Goal: Task Accomplishment & Management: Manage account settings

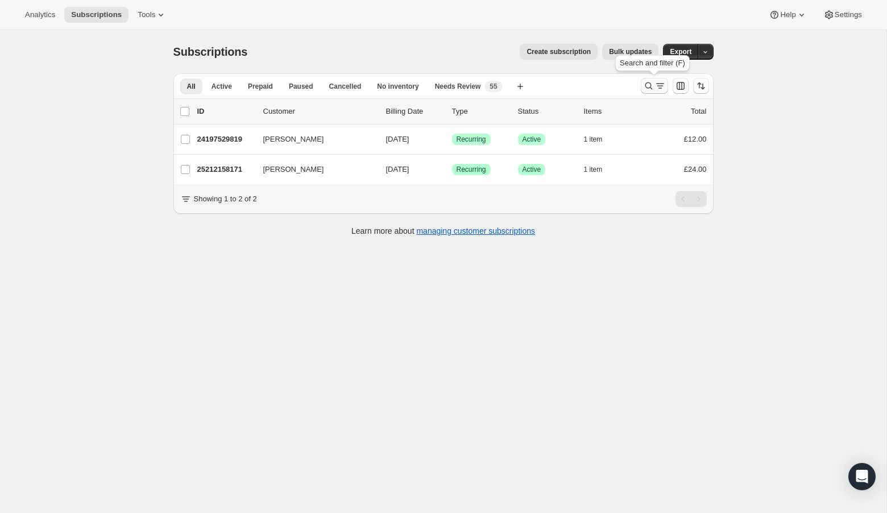
click at [648, 85] on icon "Search and filter results" at bounding box center [648, 85] width 11 height 11
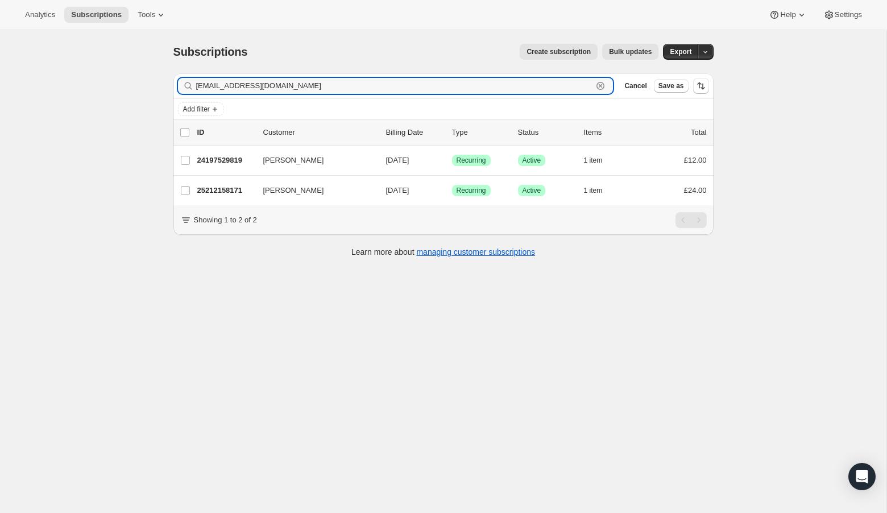
click at [601, 85] on icon "button" at bounding box center [601, 86] width 4 height 4
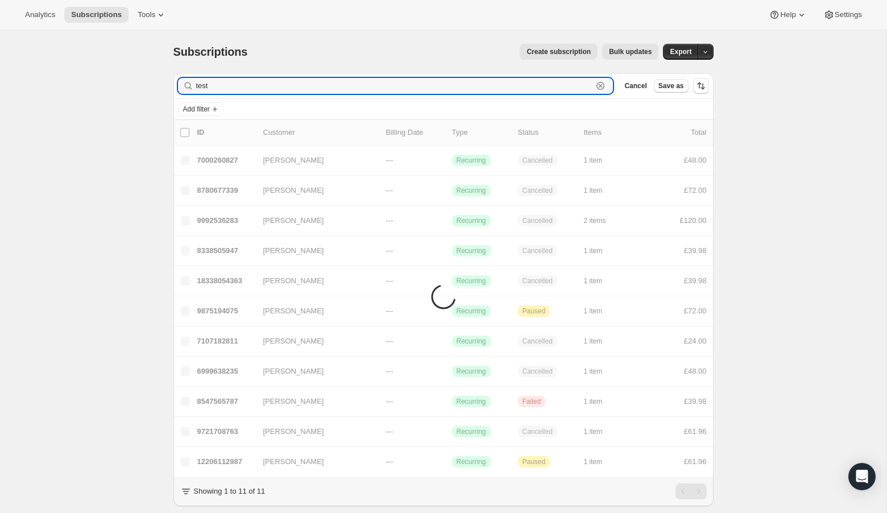
type input "test"
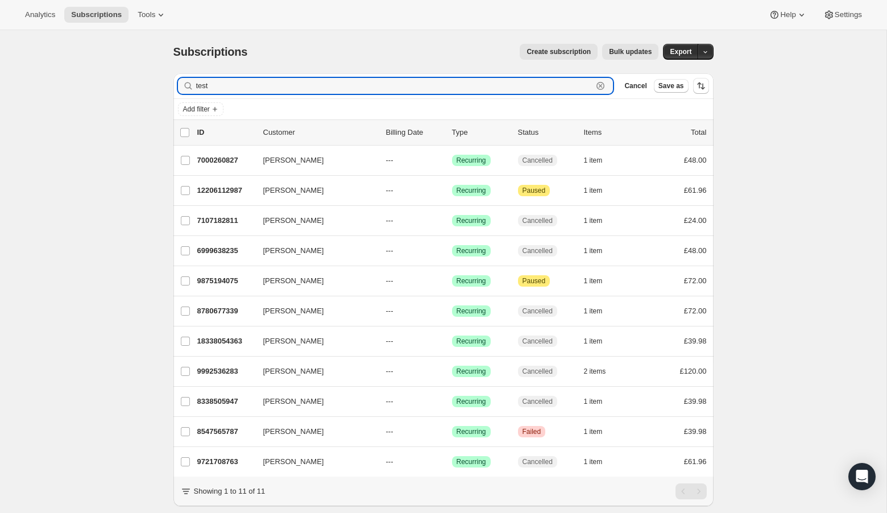
drag, startPoint x: 241, startPoint y: 82, endPoint x: 174, endPoint y: 83, distance: 67.1
click at [174, 83] on div "Filter subscribers test Clear Cancel Save as" at bounding box center [443, 85] width 540 height 25
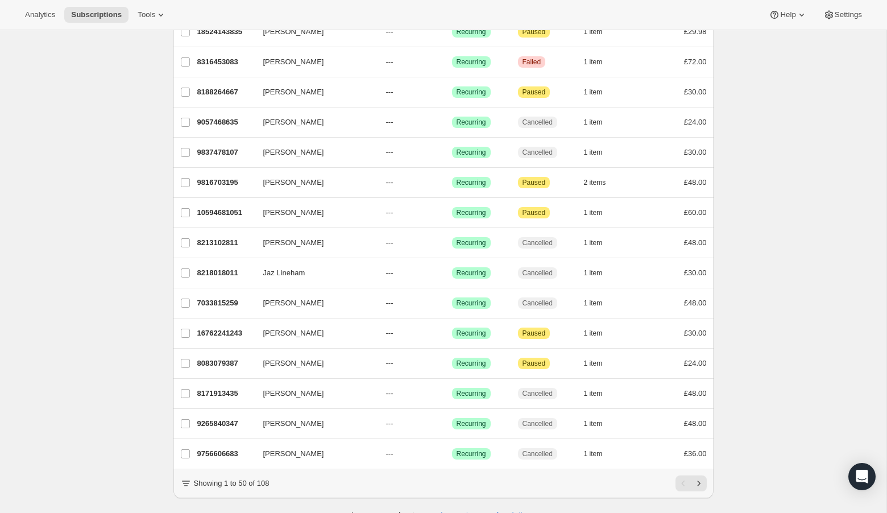
scroll to position [1184, 0]
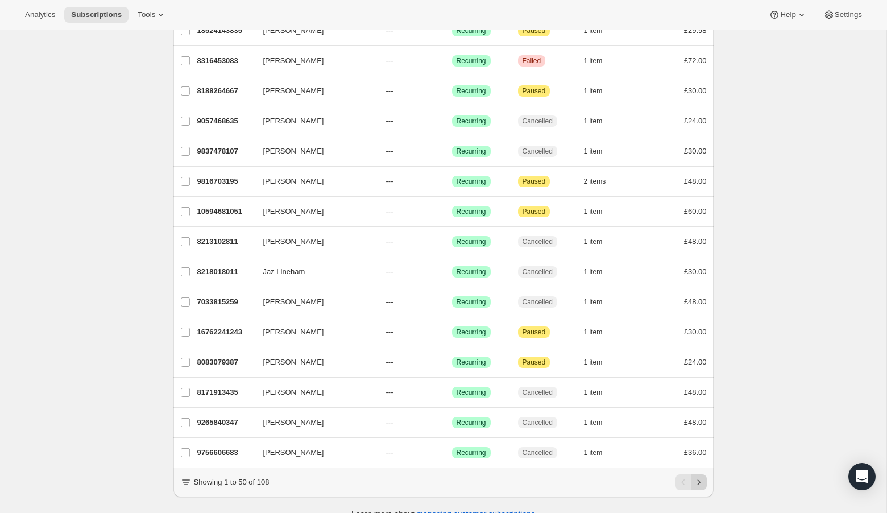
type input "[PERSON_NAME]"
click at [698, 479] on icon "Next" at bounding box center [698, 481] width 3 height 5
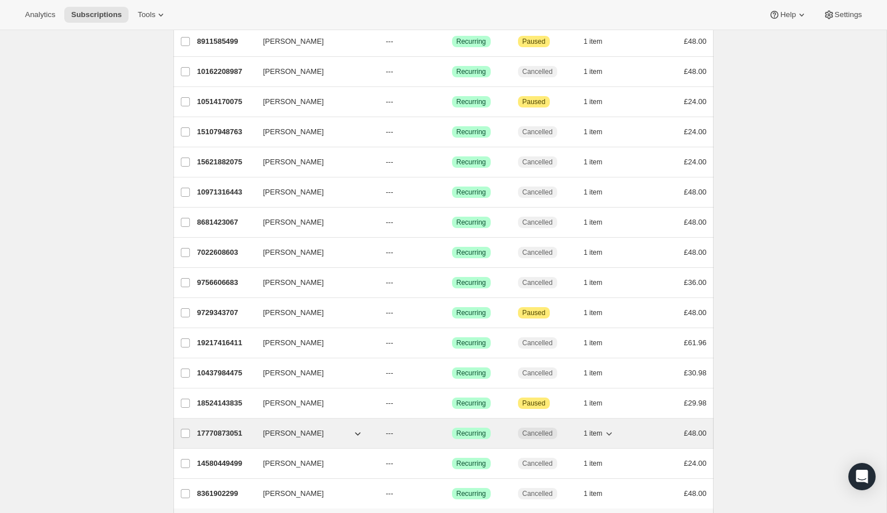
scroll to position [891, 0]
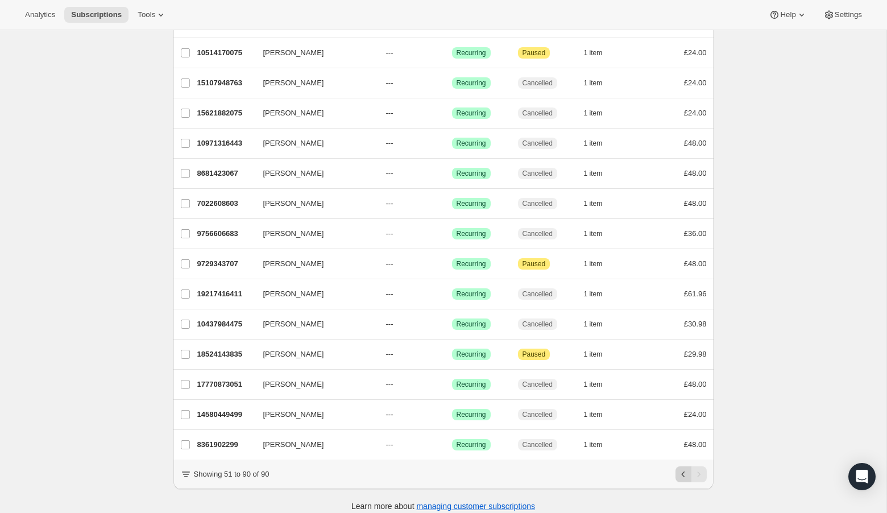
click at [683, 468] on icon "Previous" at bounding box center [683, 473] width 11 height 11
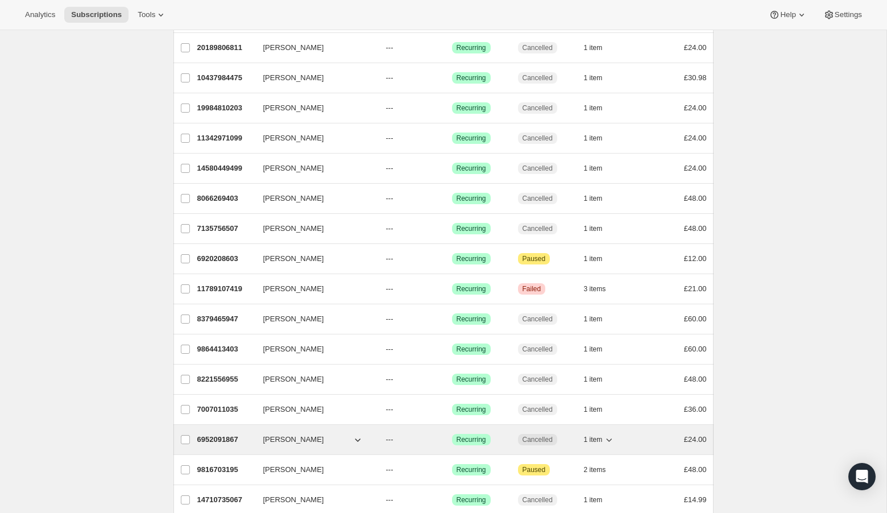
scroll to position [897, 0]
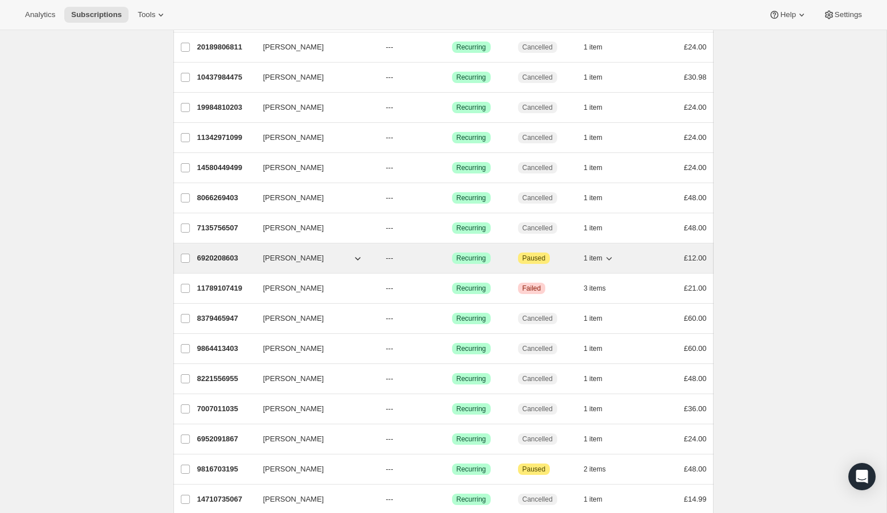
click at [219, 252] on p "6920208603" at bounding box center [225, 257] width 57 height 11
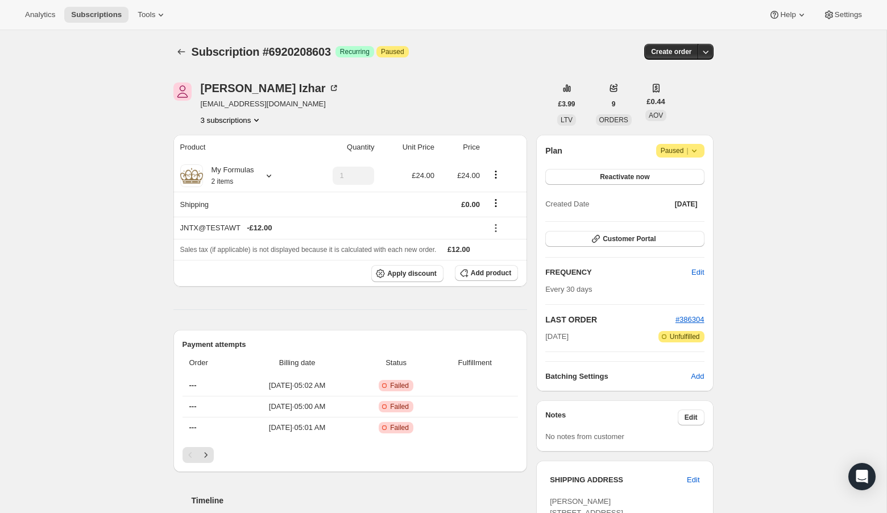
scroll to position [4, 0]
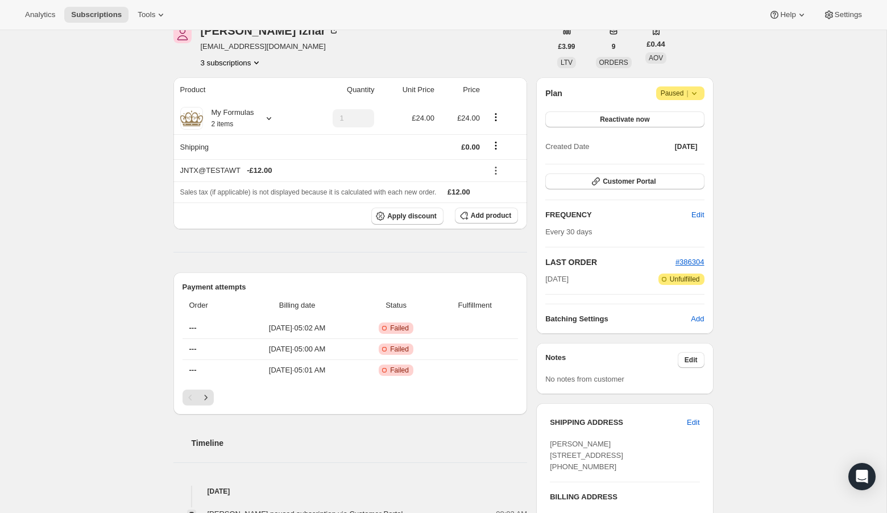
scroll to position [0, 0]
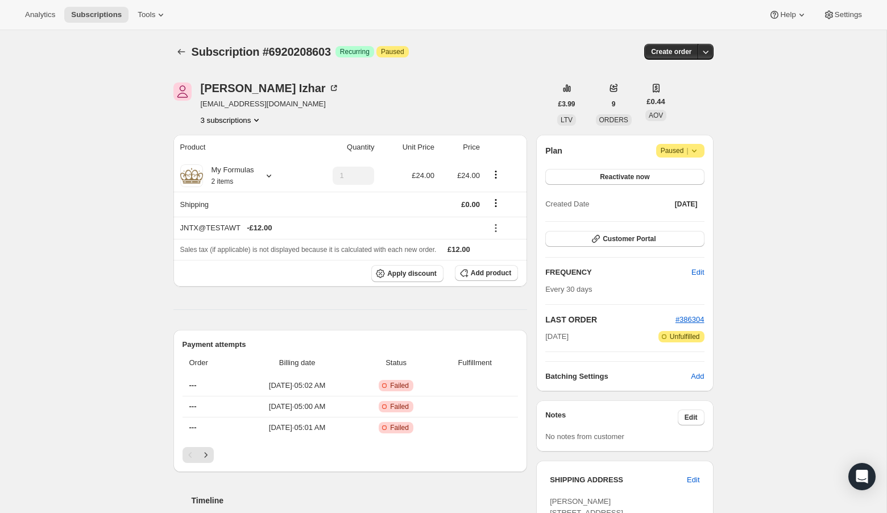
click at [262, 119] on icon "Product actions" at bounding box center [256, 119] width 11 height 11
click at [291, 107] on div "[PERSON_NAME] [EMAIL_ADDRESS][DOMAIN_NAME] 3 subscriptions" at bounding box center [362, 103] width 378 height 43
drag, startPoint x: 291, startPoint y: 101, endPoint x: 283, endPoint y: 106, distance: 9.2
click at [283, 106] on div "[PERSON_NAME] [EMAIL_ADDRESS][DOMAIN_NAME] 3 subscriptions" at bounding box center [362, 103] width 378 height 43
copy span "[EMAIL_ADDRESS][DOMAIN_NAME]"
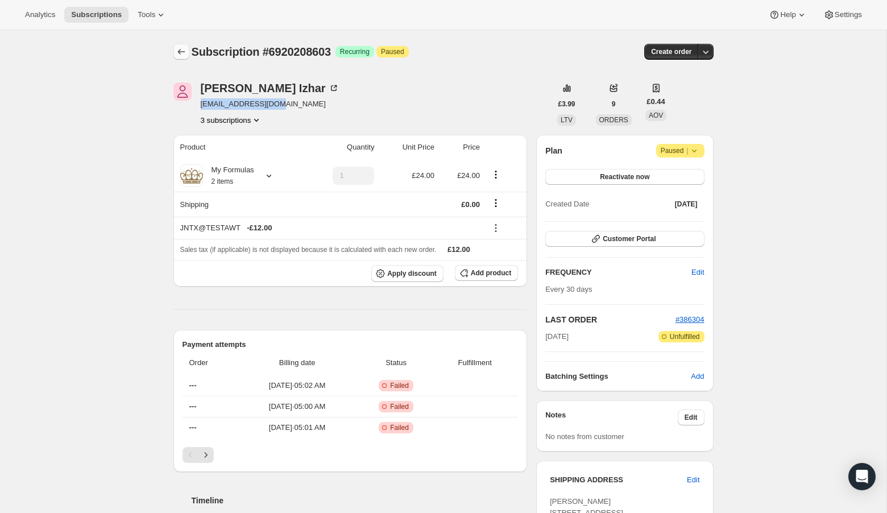
click at [182, 55] on icon "Subscriptions" at bounding box center [181, 51] width 11 height 11
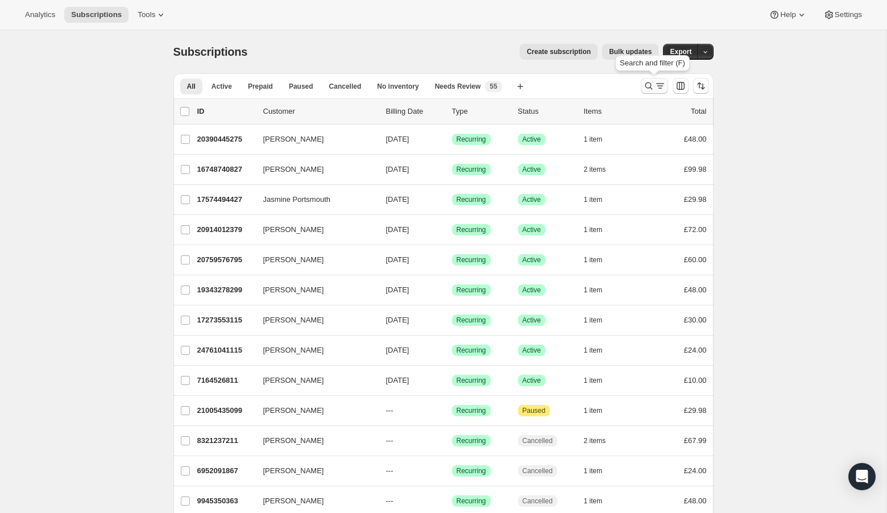
click at [650, 82] on icon "Search and filter results" at bounding box center [648, 85] width 11 height 11
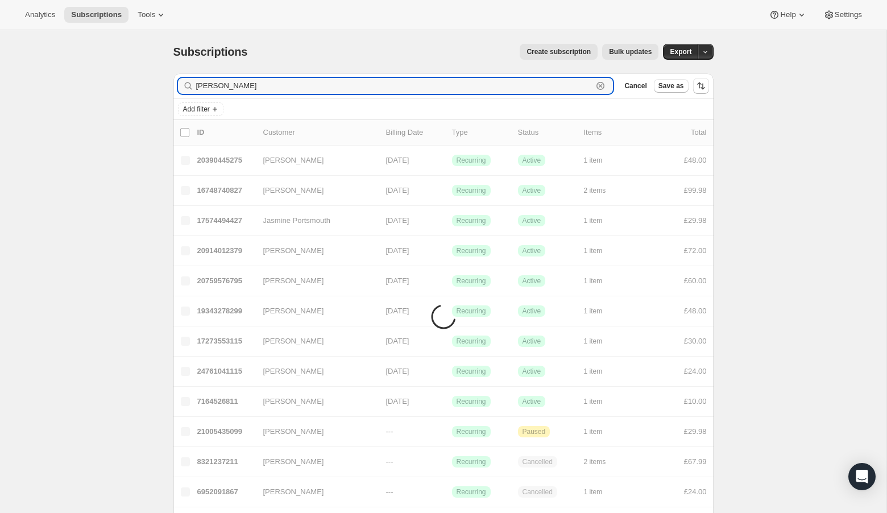
type input "J"
paste input "[EMAIL_ADDRESS][DOMAIN_NAME]"
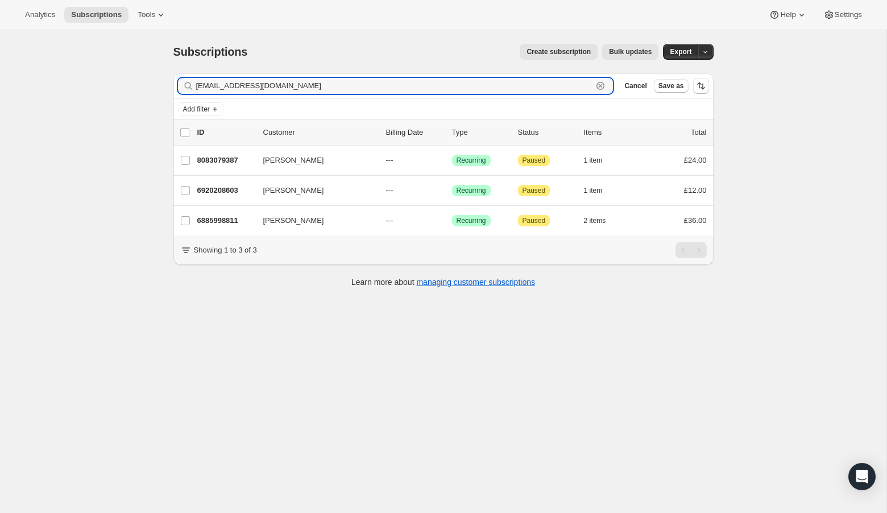
type input "[EMAIL_ADDRESS][DOMAIN_NAME]"
